Goal: Entertainment & Leisure: Consume media (video, audio)

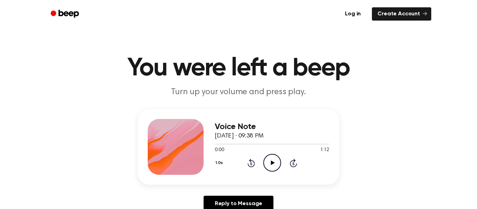
click at [273, 167] on icon "Play Audio" at bounding box center [272, 163] width 18 height 18
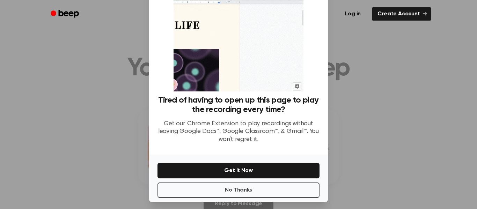
scroll to position [45, 0]
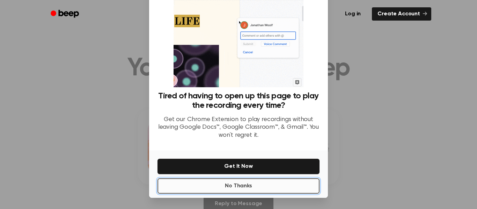
click at [246, 191] on button "No Thanks" at bounding box center [238, 185] width 162 height 15
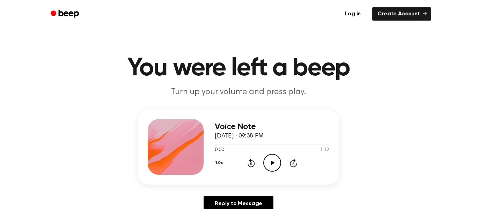
click at [272, 161] on icon "Play Audio" at bounding box center [272, 163] width 18 height 18
click at [269, 174] on div "Voice Note September 16, 2024 · 09:38 PM 0:00 1:12 Your browser does not suppor…" at bounding box center [272, 147] width 114 height 56
click at [273, 167] on icon "Play Audio" at bounding box center [272, 163] width 18 height 18
click at [279, 163] on icon "Play Audio" at bounding box center [272, 163] width 18 height 18
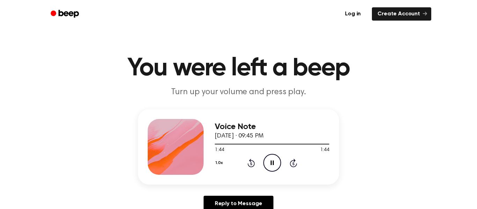
click at [270, 163] on icon "Pause Audio" at bounding box center [272, 163] width 18 height 18
